Goal: Transaction & Acquisition: Purchase product/service

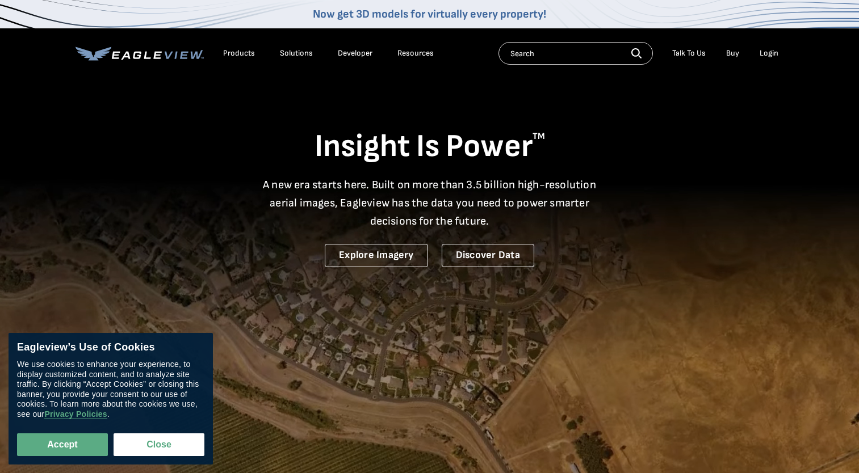
click at [770, 49] on div "Login" at bounding box center [769, 53] width 19 height 10
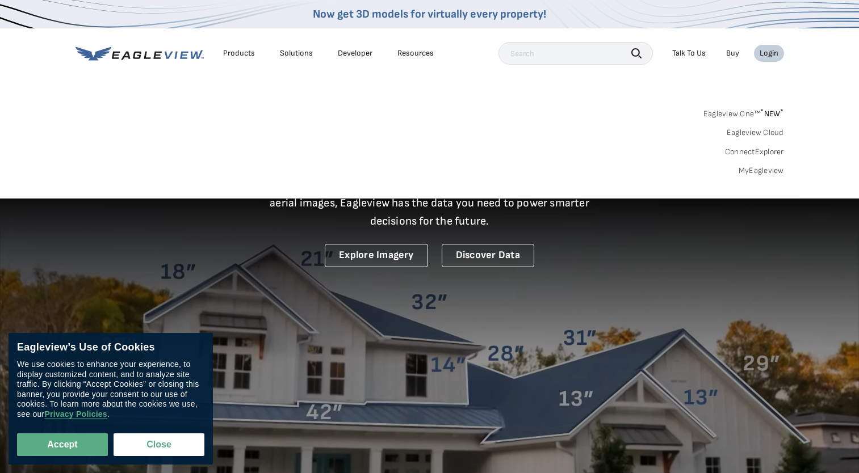
click at [768, 57] on div "Login" at bounding box center [769, 53] width 19 height 10
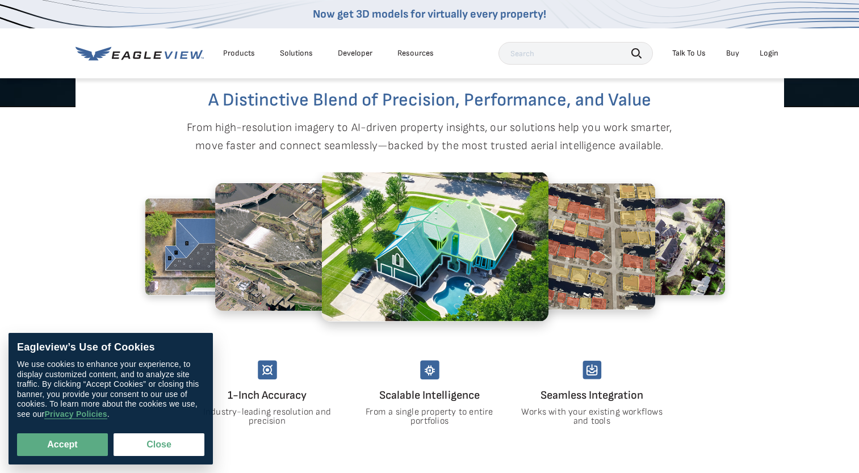
scroll to position [493, 0]
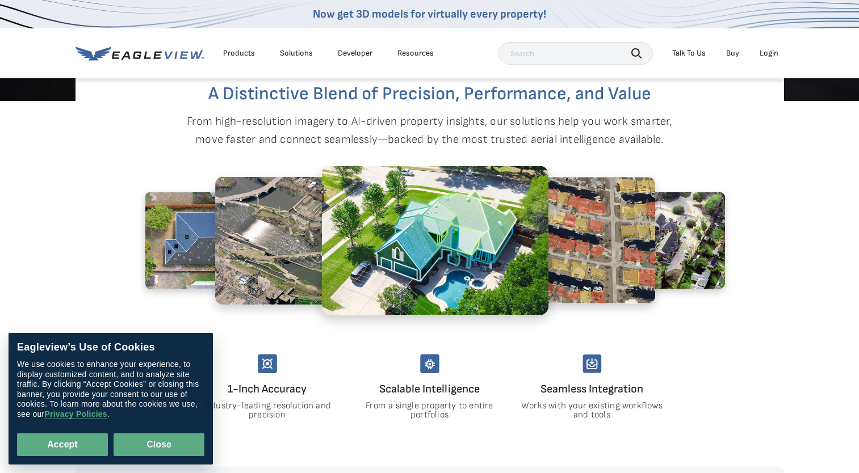
click at [187, 448] on button "Close" at bounding box center [159, 445] width 91 height 23
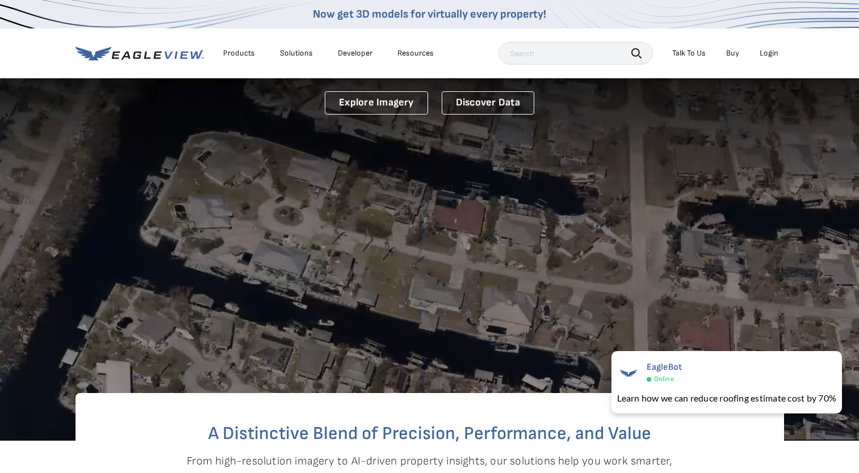
scroll to position [0, 0]
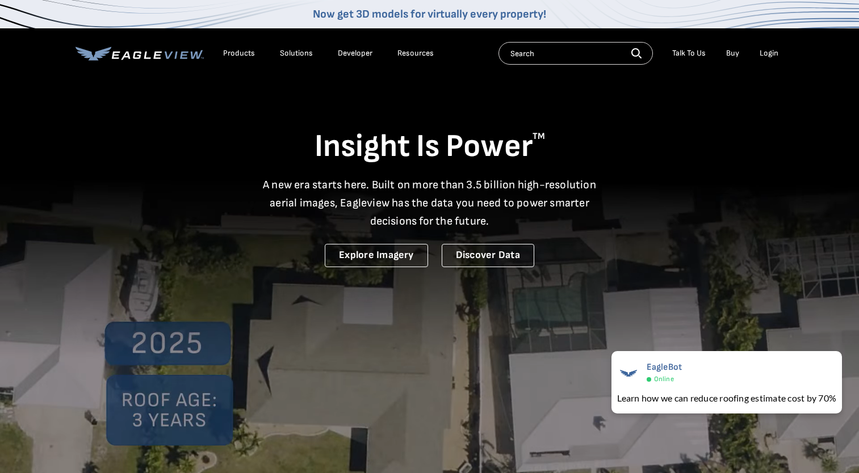
click at [768, 52] on div "Login" at bounding box center [769, 53] width 19 height 10
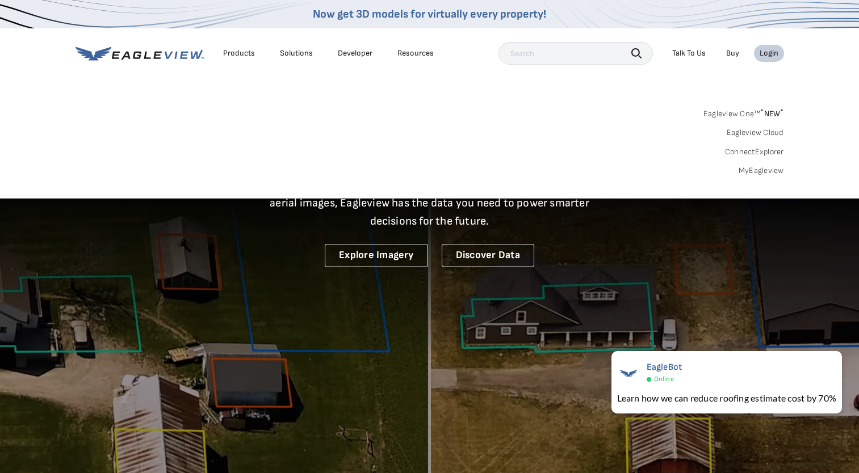
click at [754, 168] on link "MyEagleview" at bounding box center [761, 171] width 45 height 10
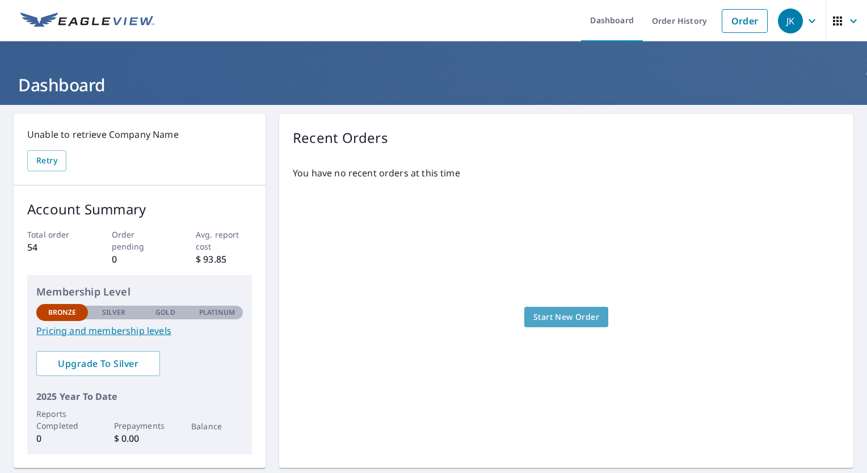
click at [578, 317] on span "Start New Order" at bounding box center [567, 318] width 66 height 14
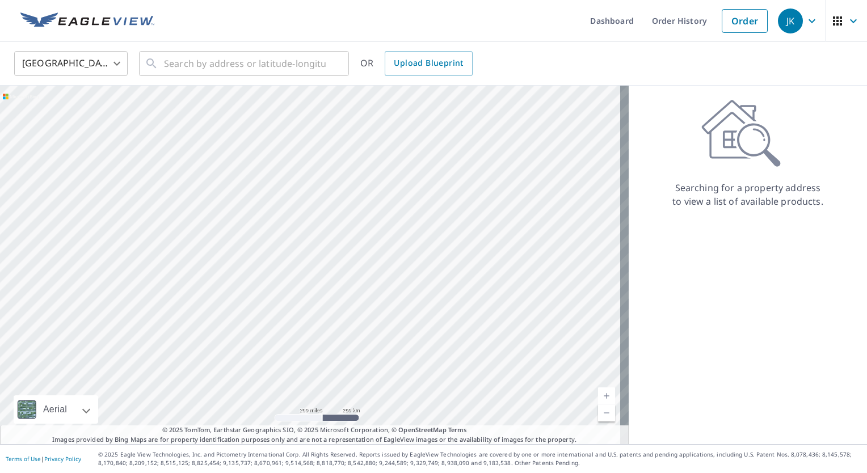
click at [603, 393] on link "Current Level 5, Zoom In" at bounding box center [606, 396] width 17 height 17
click at [603, 399] on link "Current Level 5, Zoom In" at bounding box center [606, 396] width 17 height 17
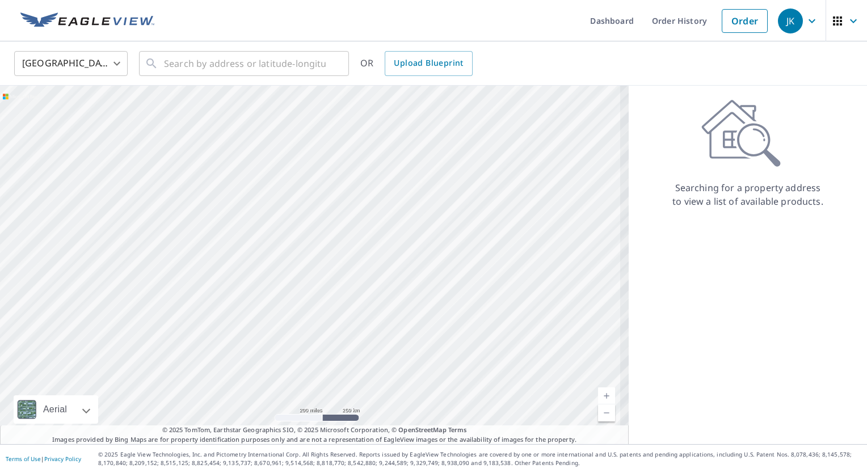
click at [605, 400] on link "Current Level 5.710493382805015, Zoom In" at bounding box center [606, 396] width 17 height 17
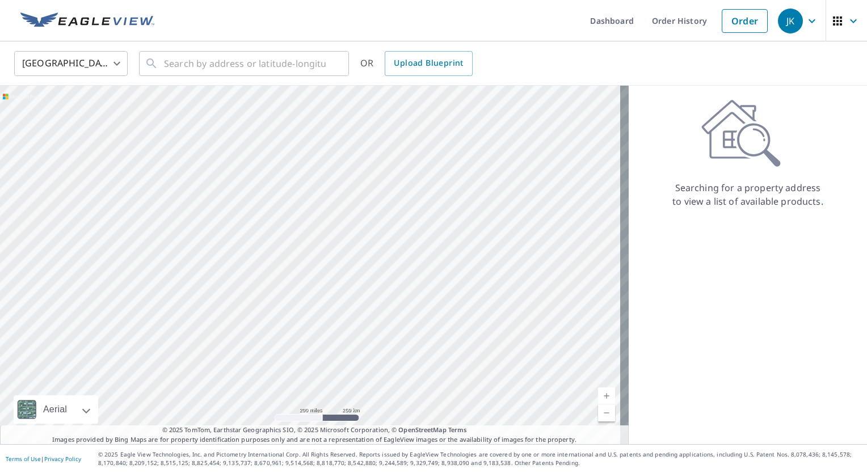
click at [606, 393] on link "Current Level 5, Zoom In" at bounding box center [606, 396] width 17 height 17
click at [605, 395] on link "Current Level 5, Zoom In" at bounding box center [606, 396] width 17 height 17
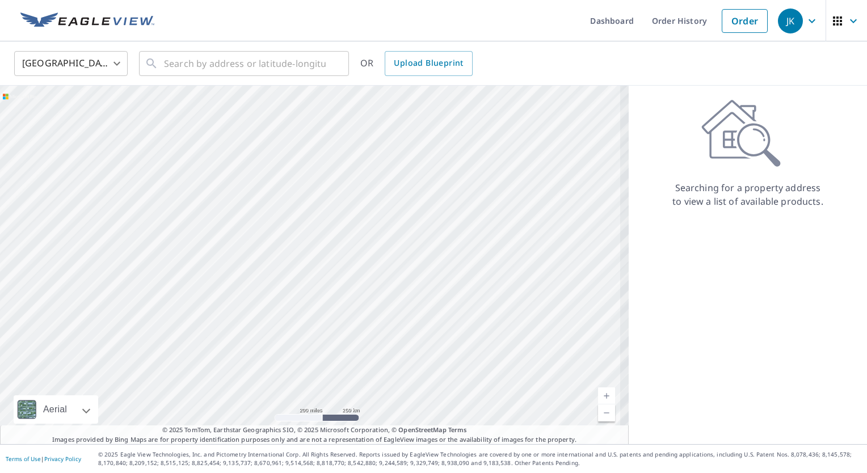
click at [600, 397] on link "Current Level 5, Zoom In" at bounding box center [606, 396] width 17 height 17
click at [603, 391] on link "Current Level 5, Zoom In" at bounding box center [606, 396] width 17 height 17
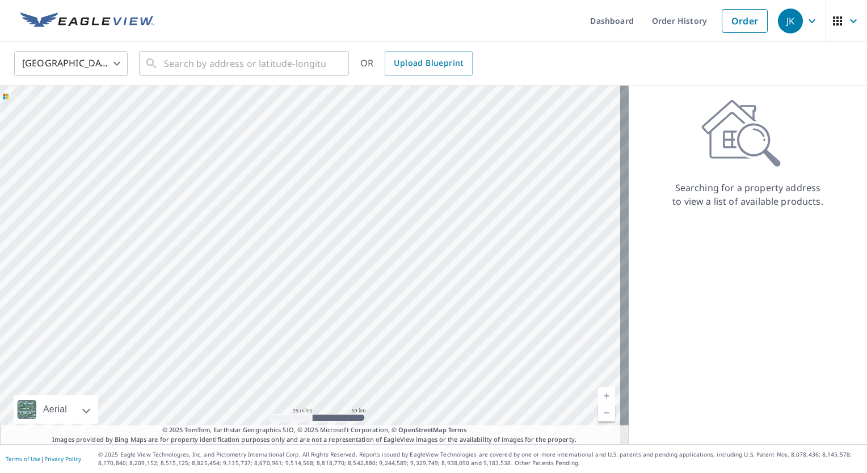
click at [599, 400] on link "Current Level 8, Zoom In" at bounding box center [606, 396] width 17 height 17
click at [601, 397] on link "Current Level 9, Zoom In" at bounding box center [606, 396] width 17 height 17
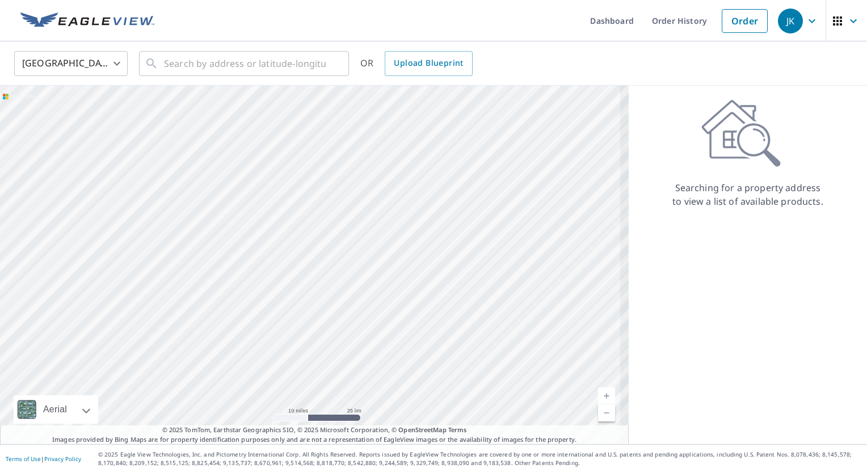
click at [604, 403] on link "Current Level 9, Zoom In" at bounding box center [606, 396] width 17 height 17
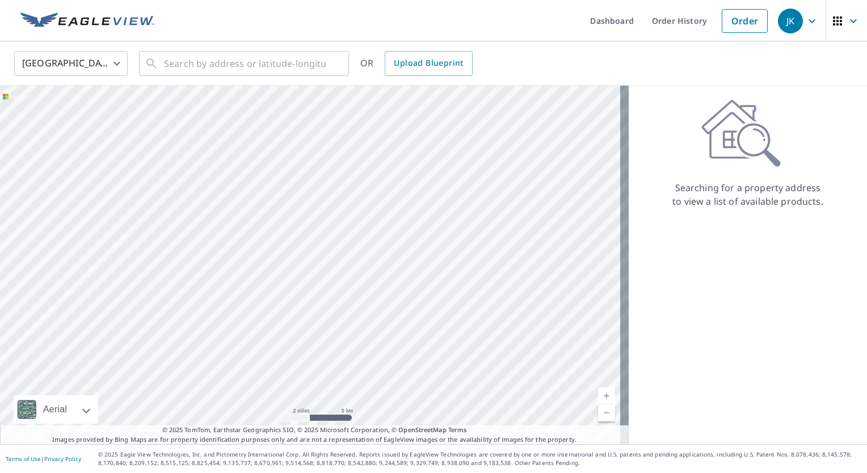
click at [605, 394] on link "Current Level 11, Zoom In" at bounding box center [606, 396] width 17 height 17
click at [603, 392] on link "Current Level 5, Zoom In" at bounding box center [606, 396] width 17 height 17
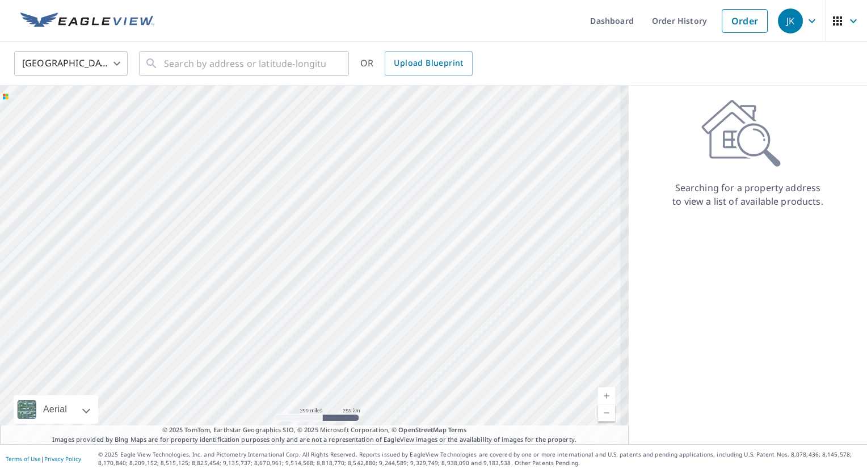
click at [606, 395] on link "Current Level 5, Zoom In" at bounding box center [606, 396] width 17 height 17
click at [606, 397] on link "Current Level 5, Zoom In" at bounding box center [606, 396] width 17 height 17
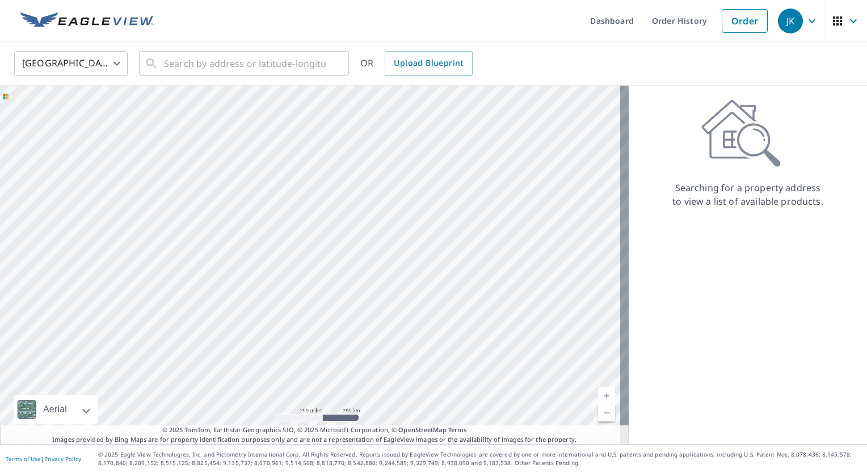
click at [604, 396] on link "Current Level 5, Zoom In" at bounding box center [606, 396] width 17 height 17
click at [605, 397] on link "Current Level 5, Zoom In" at bounding box center [606, 396] width 17 height 17
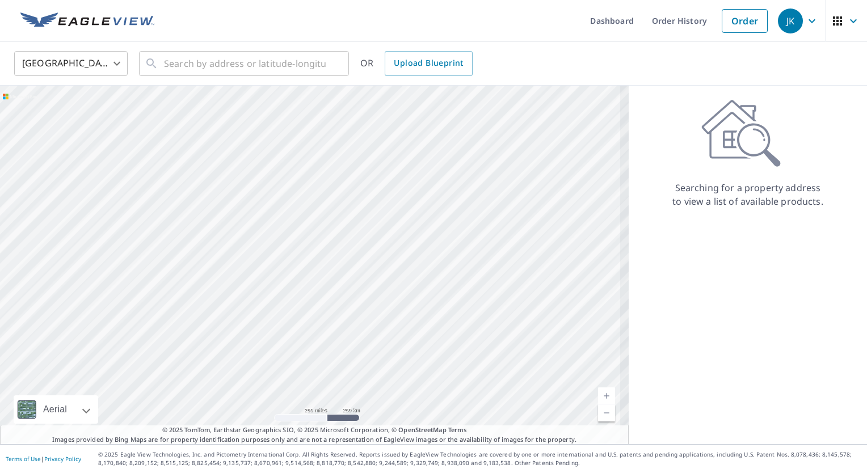
click at [602, 393] on link "Current Level 5, Zoom In" at bounding box center [606, 396] width 17 height 17
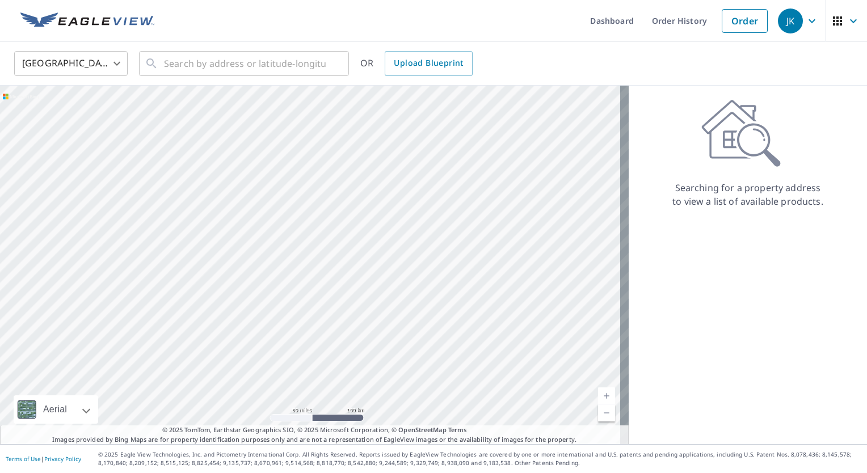
click at [600, 390] on link "Current Level 7, Zoom In" at bounding box center [606, 396] width 17 height 17
click at [604, 401] on link "Current Level 8, Zoom In" at bounding box center [606, 396] width 17 height 17
click at [600, 392] on link "Current Level 5, Zoom In" at bounding box center [606, 396] width 17 height 17
click at [601, 391] on link "Current Level 6, Zoom In" at bounding box center [606, 396] width 17 height 17
click at [600, 397] on link "Current Level 7, Zoom In" at bounding box center [606, 396] width 17 height 17
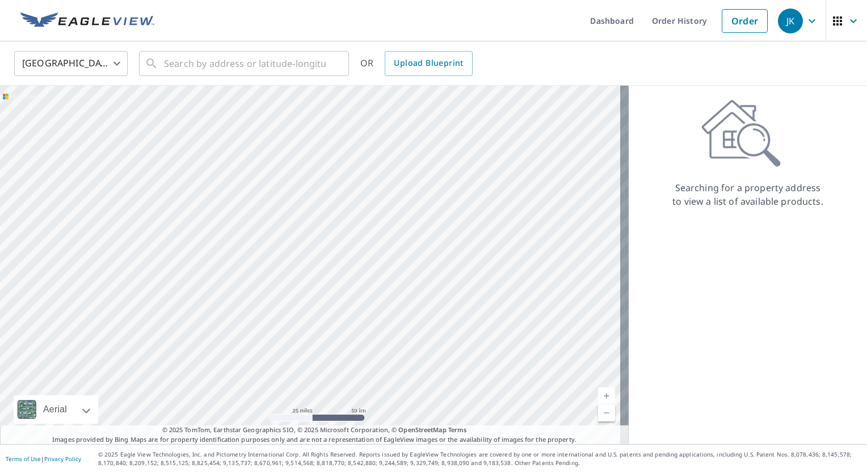
click at [603, 394] on link "Current Level 8, Zoom In" at bounding box center [606, 396] width 17 height 17
click at [606, 399] on link "Current Level 9, Zoom In" at bounding box center [606, 396] width 17 height 17
click at [604, 394] on link "Current Level 10, Zoom In" at bounding box center [606, 396] width 17 height 17
click at [603, 394] on link "Current Level 11, Zoom In" at bounding box center [606, 396] width 17 height 17
click at [601, 397] on link "Current Level 12, Zoom In" at bounding box center [606, 396] width 17 height 17
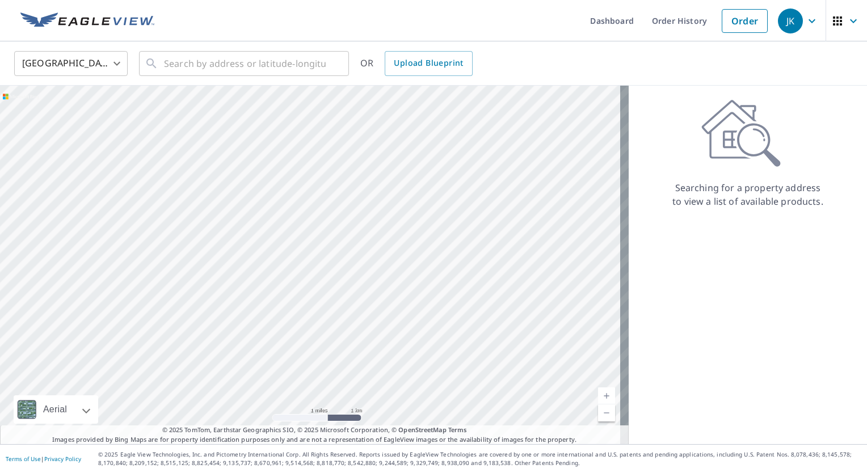
click at [601, 394] on link "Current Level 13, Zoom In" at bounding box center [606, 396] width 17 height 17
click at [600, 395] on link "Current Level 14, Zoom In" at bounding box center [606, 396] width 17 height 17
click at [603, 393] on link "Current Level 15, Zoom In" at bounding box center [606, 396] width 17 height 17
click at [598, 393] on link "Current Level 16, Zoom In" at bounding box center [606, 396] width 17 height 17
click at [599, 393] on link "Current Level 17, Zoom In" at bounding box center [606, 396] width 17 height 17
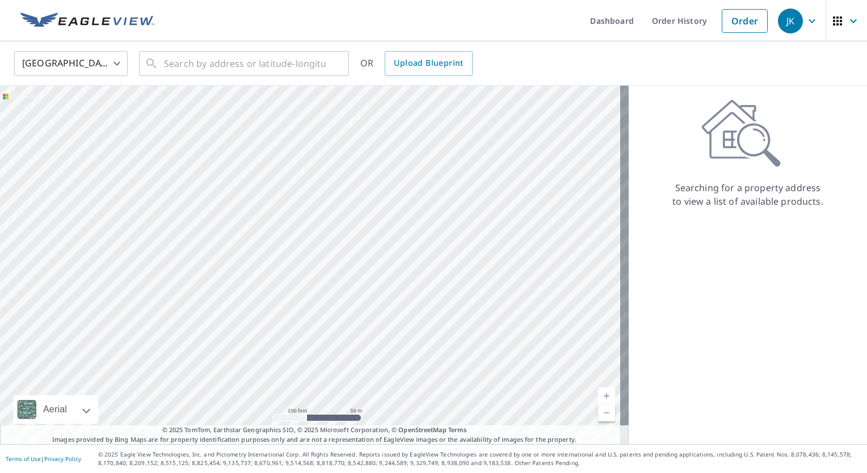
click at [602, 391] on link "Current Level 18, Zoom In" at bounding box center [606, 396] width 17 height 17
click at [601, 395] on link "Current Level 19, Zoom In" at bounding box center [606, 396] width 17 height 17
click at [737, 25] on link "Order" at bounding box center [745, 21] width 46 height 24
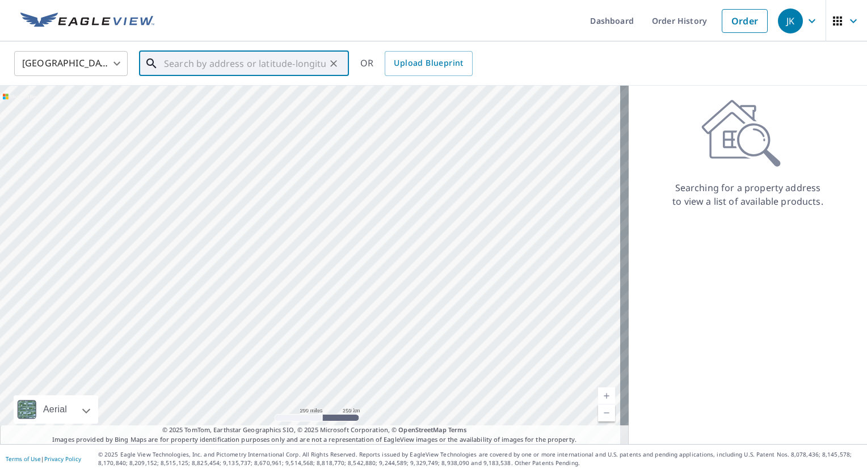
click at [200, 70] on input "text" at bounding box center [245, 64] width 162 height 32
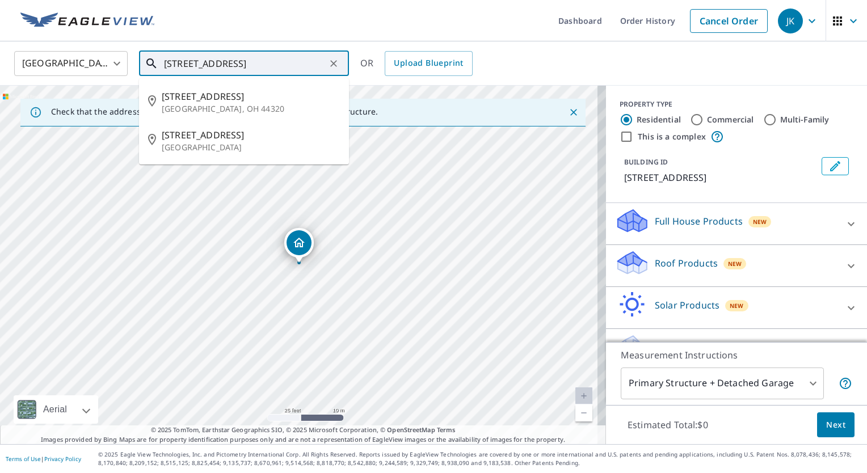
click at [282, 62] on input "[STREET_ADDRESS]" at bounding box center [245, 64] width 162 height 32
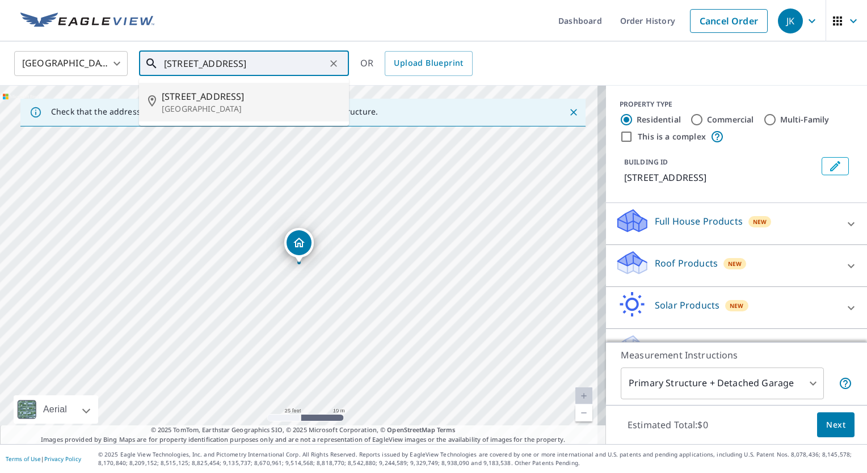
click at [238, 102] on span "[STREET_ADDRESS]" at bounding box center [251, 97] width 178 height 14
type input "[STREET_ADDRESS]"
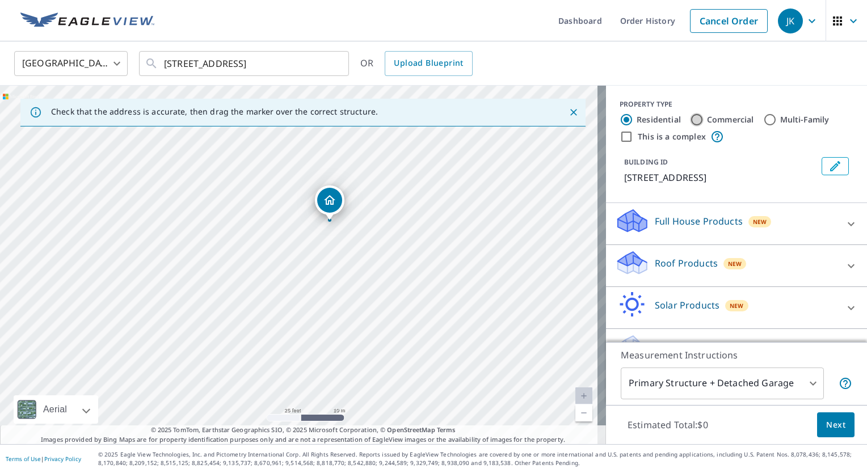
click at [690, 122] on input "Commercial" at bounding box center [697, 120] width 14 height 14
radio input "true"
type input "4"
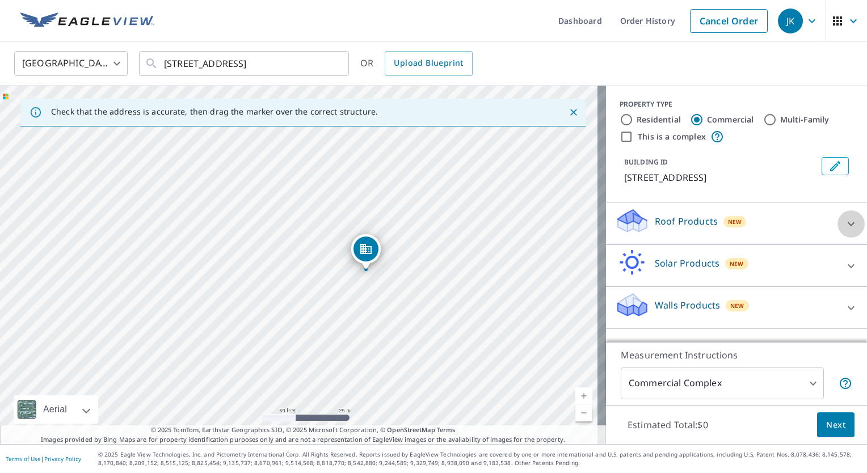
click at [848, 224] on icon at bounding box center [851, 224] width 7 height 4
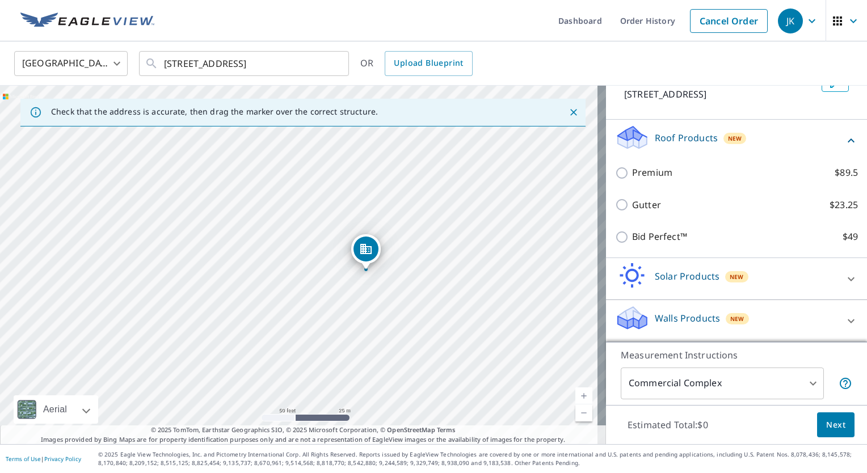
scroll to position [85, 0]
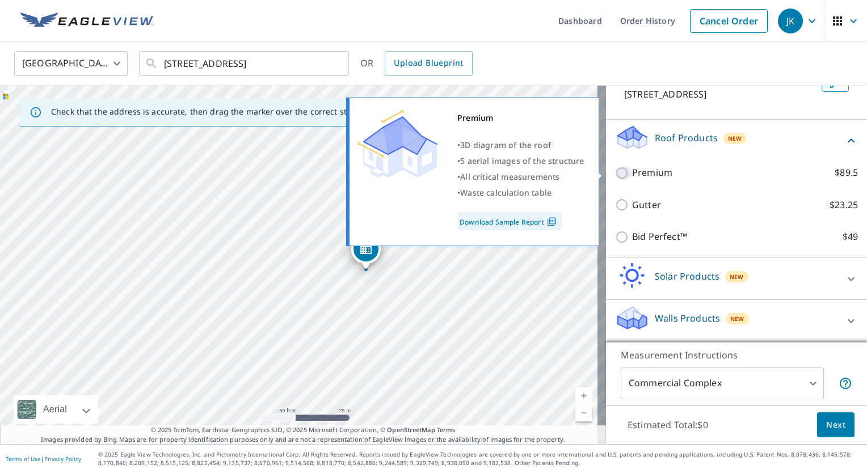
click at [616, 174] on input "Premium $89.5" at bounding box center [623, 173] width 17 height 14
checkbox input "true"
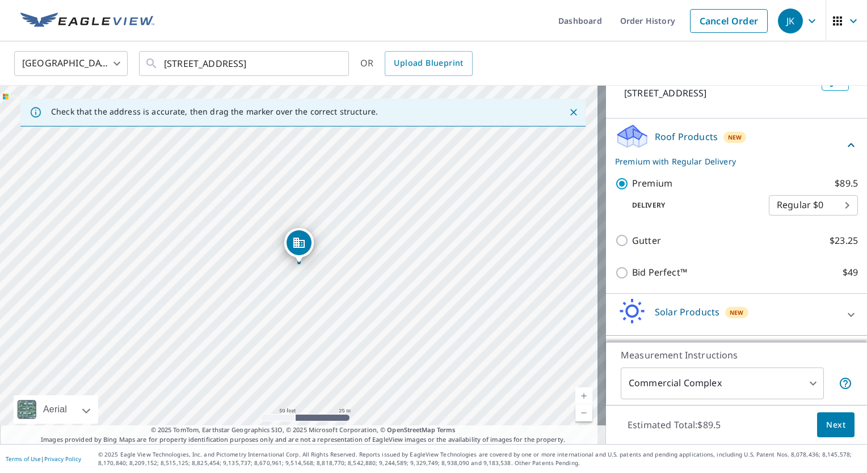
scroll to position [121, 0]
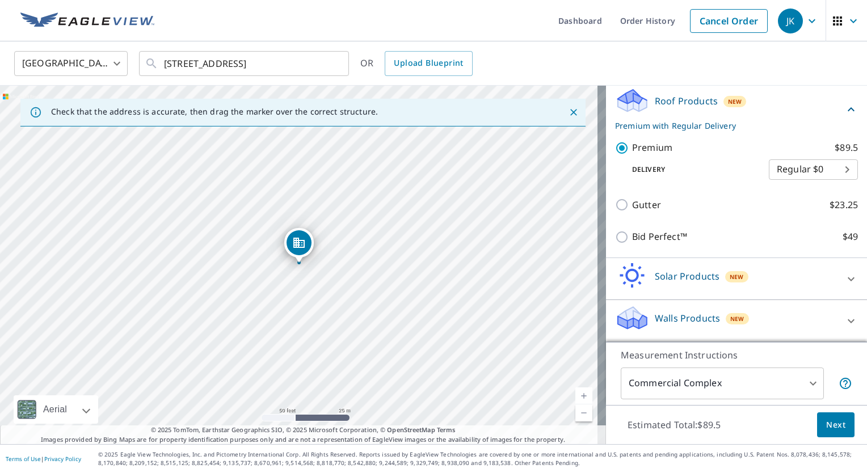
click at [841, 433] on button "Next" at bounding box center [835, 426] width 37 height 26
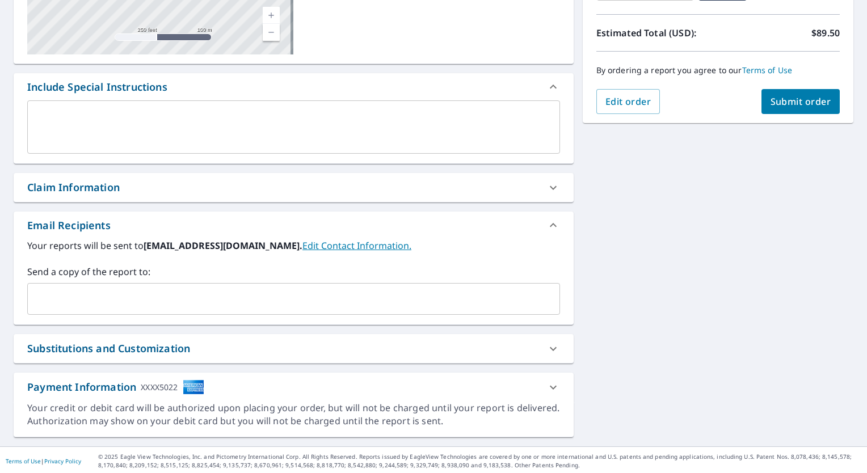
scroll to position [241, 0]
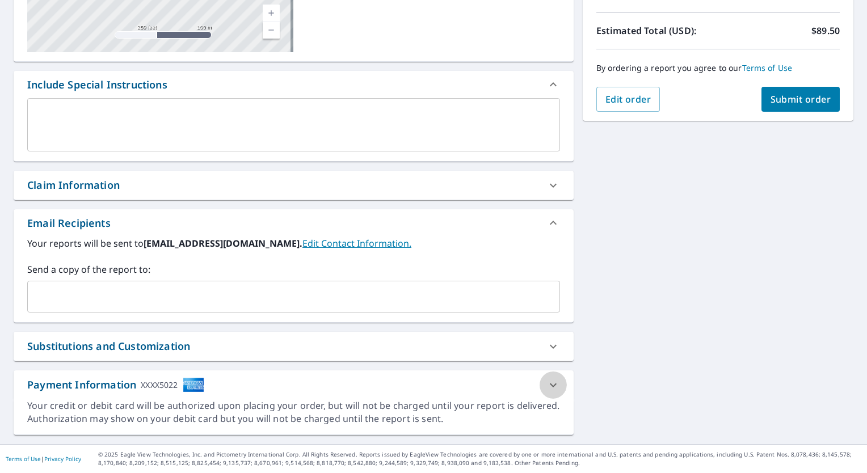
click at [549, 388] on icon at bounding box center [554, 386] width 14 height 14
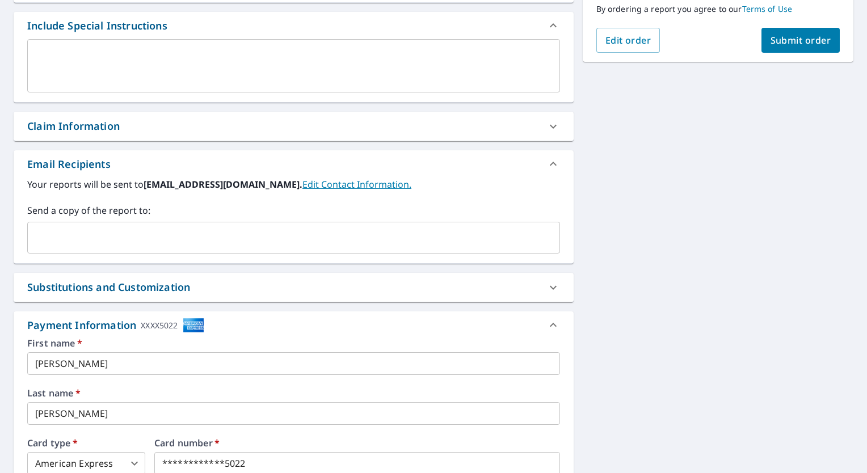
scroll to position [300, 0]
click at [547, 325] on icon at bounding box center [554, 326] width 14 height 14
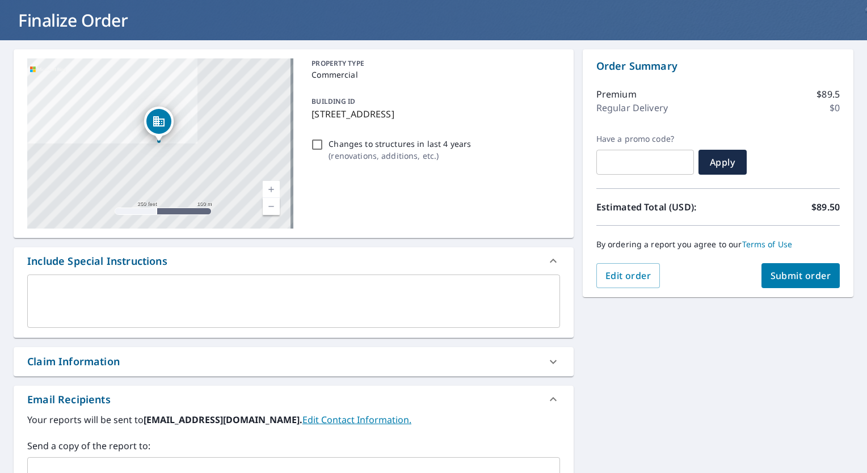
scroll to position [64, 0]
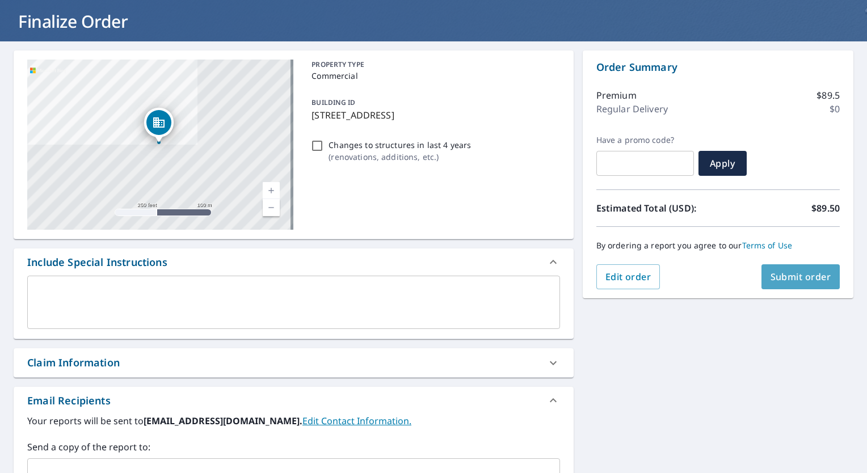
click at [793, 278] on span "Submit order" at bounding box center [801, 277] width 61 height 12
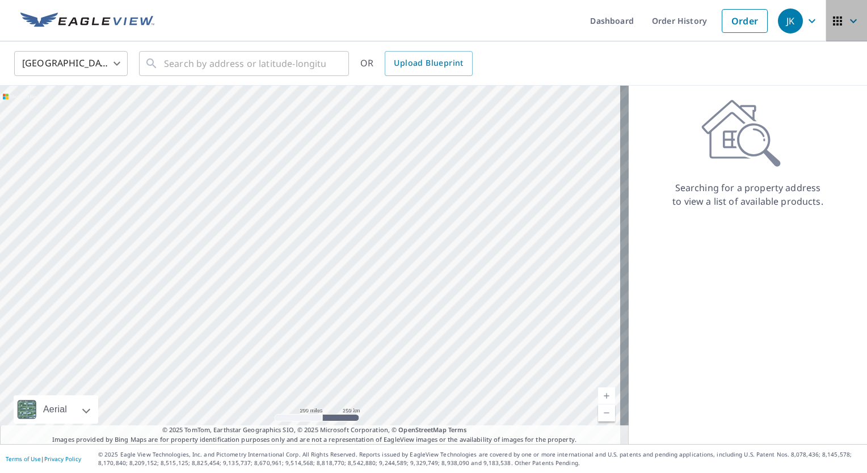
click at [832, 26] on icon "button" at bounding box center [838, 21] width 14 height 14
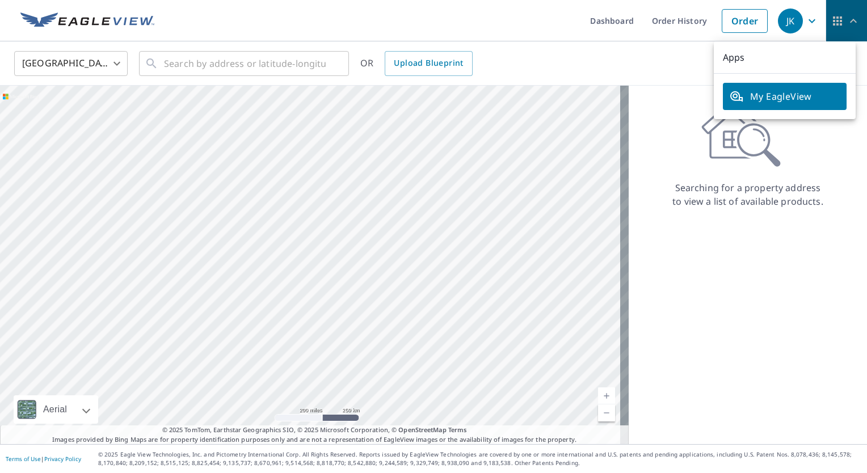
click at [832, 26] on icon "button" at bounding box center [838, 21] width 14 height 14
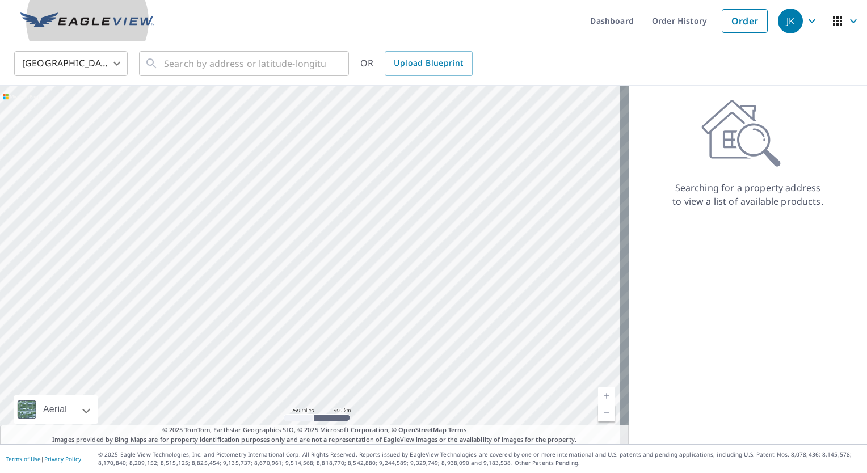
click at [123, 26] on img at bounding box center [87, 20] width 134 height 17
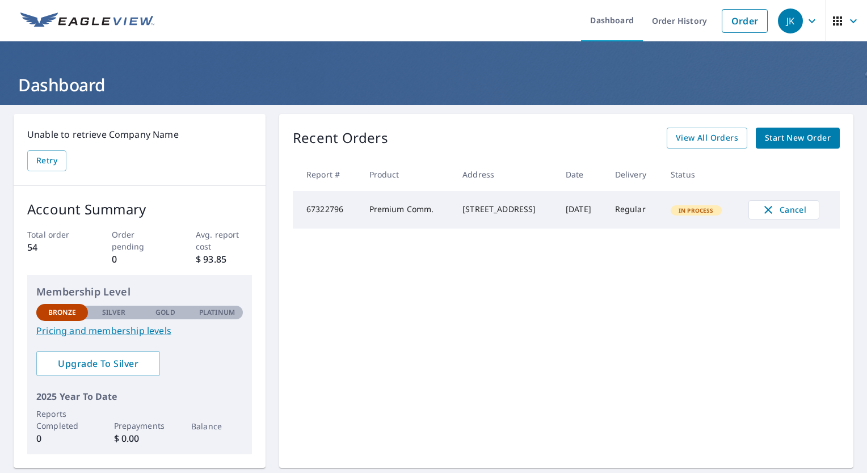
click at [487, 215] on div "[STREET_ADDRESS]" at bounding box center [505, 209] width 85 height 11
click at [51, 161] on span "Retry" at bounding box center [46, 161] width 21 height 14
click at [703, 215] on span "In Process" at bounding box center [696, 211] width 49 height 8
click at [701, 135] on span "View All Orders" at bounding box center [707, 138] width 62 height 14
